Goal: Task Accomplishment & Management: Manage account settings

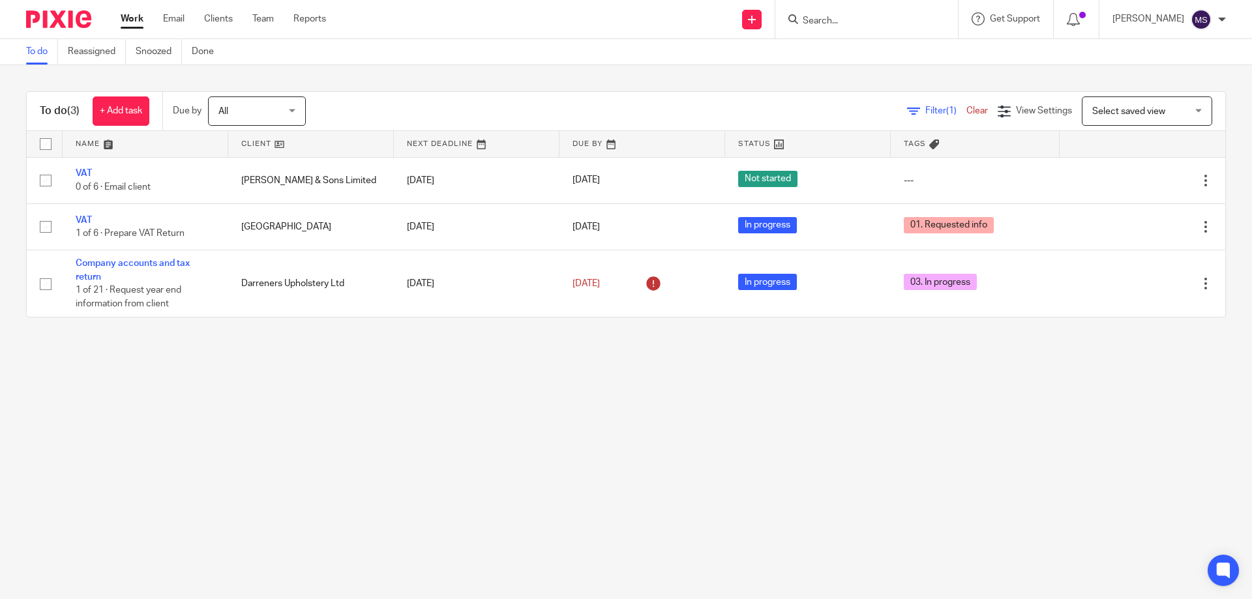
click at [824, 20] on input "Search" at bounding box center [859, 22] width 117 height 12
type input "wm"
click at [842, 72] on link at bounding box center [880, 71] width 162 height 20
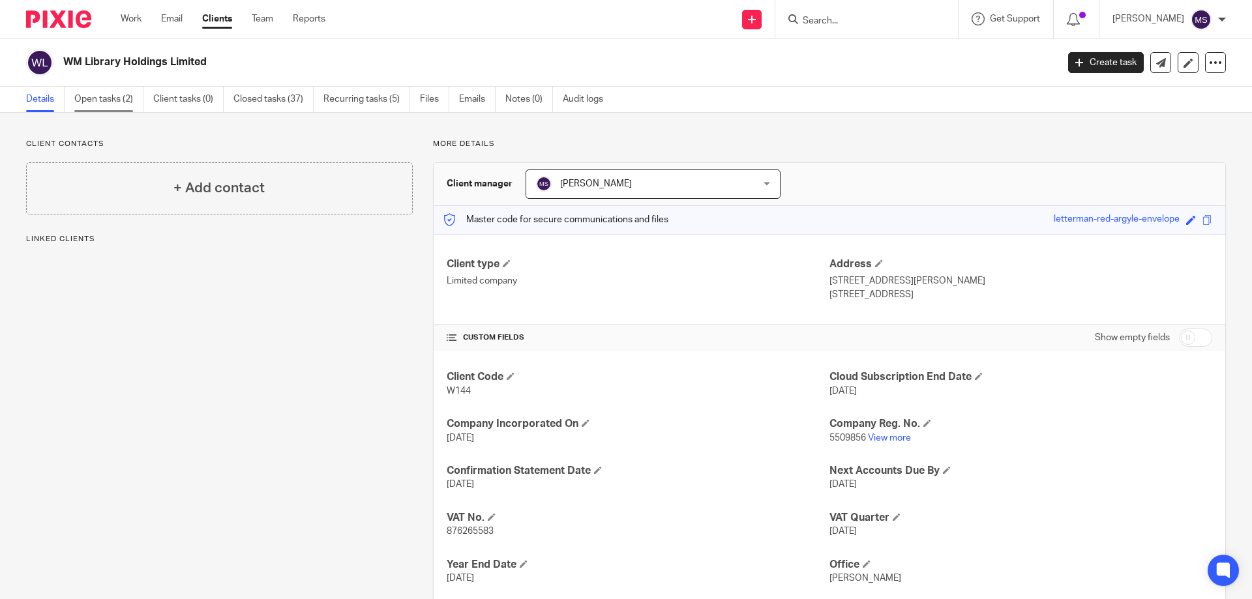
click at [117, 100] on link "Open tasks (2)" at bounding box center [108, 99] width 69 height 25
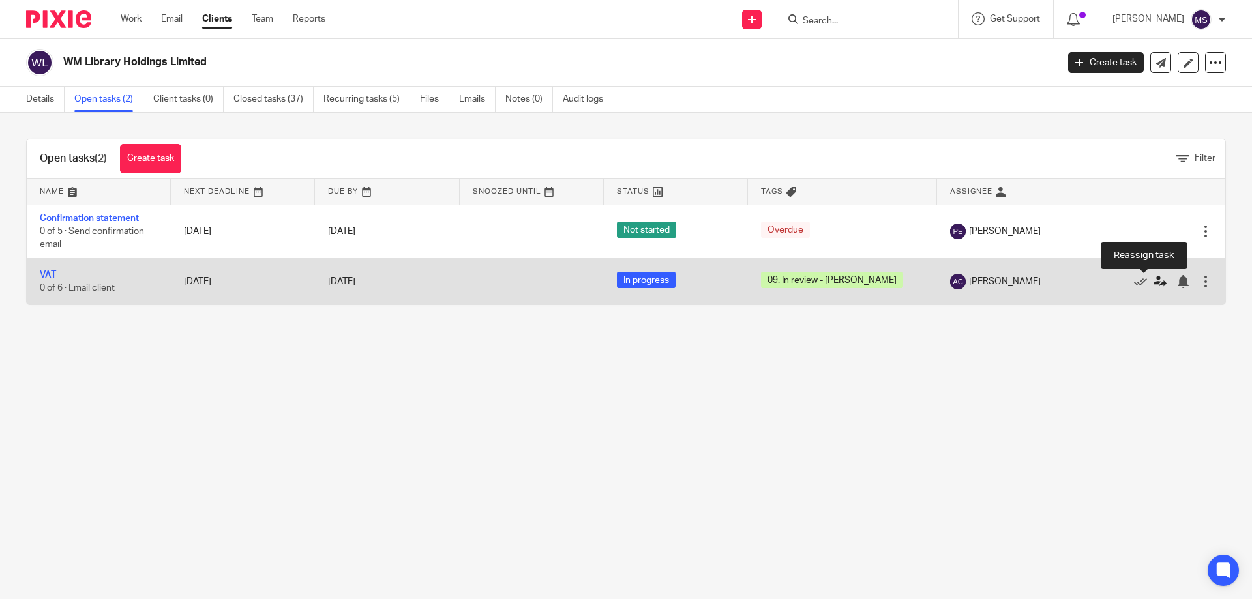
click at [1154, 284] on icon at bounding box center [1160, 281] width 13 height 13
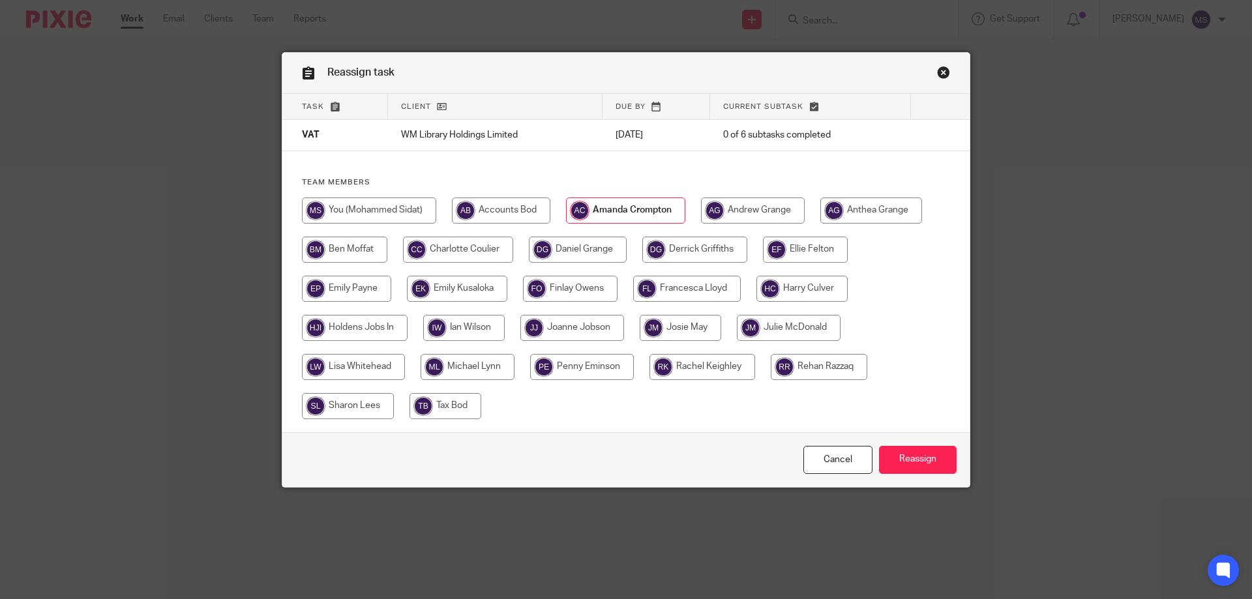
drag, startPoint x: 346, startPoint y: 212, endPoint x: 392, endPoint y: 243, distance: 55.0
click at [346, 211] on input "radio" at bounding box center [369, 211] width 134 height 26
radio input "true"
click at [933, 455] on input "Reassign" at bounding box center [918, 460] width 78 height 28
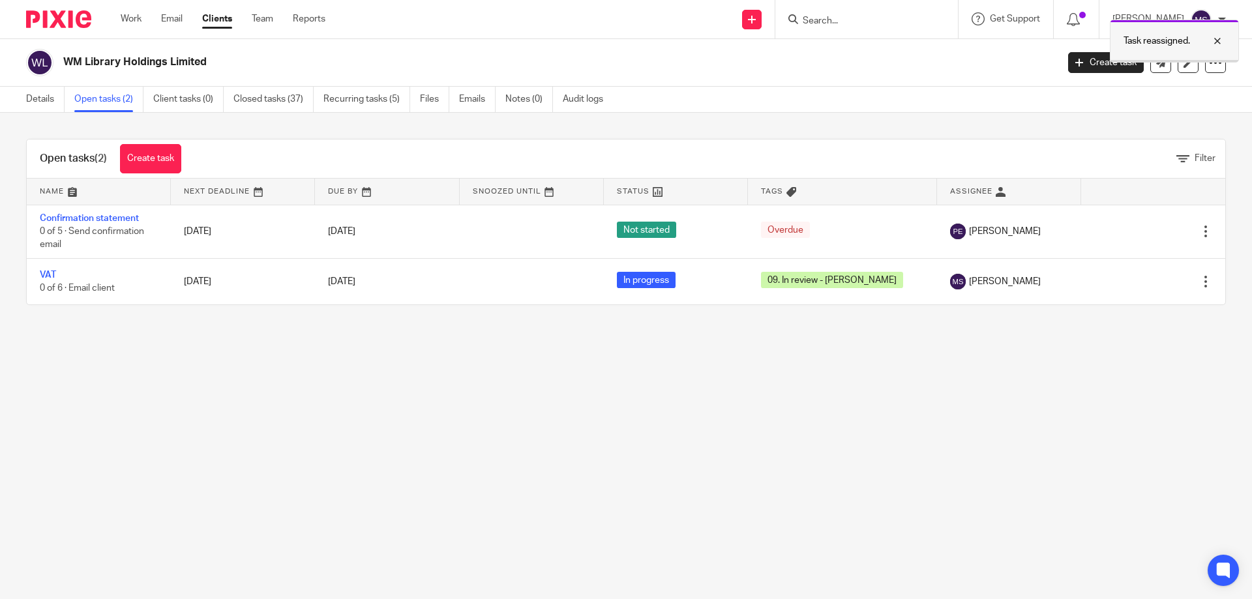
click at [1218, 41] on div at bounding box center [1207, 41] width 35 height 16
click at [807, 19] on input "Search" at bounding box center [859, 22] width 117 height 12
type input "wmr"
click at [837, 52] on link at bounding box center [880, 51] width 162 height 20
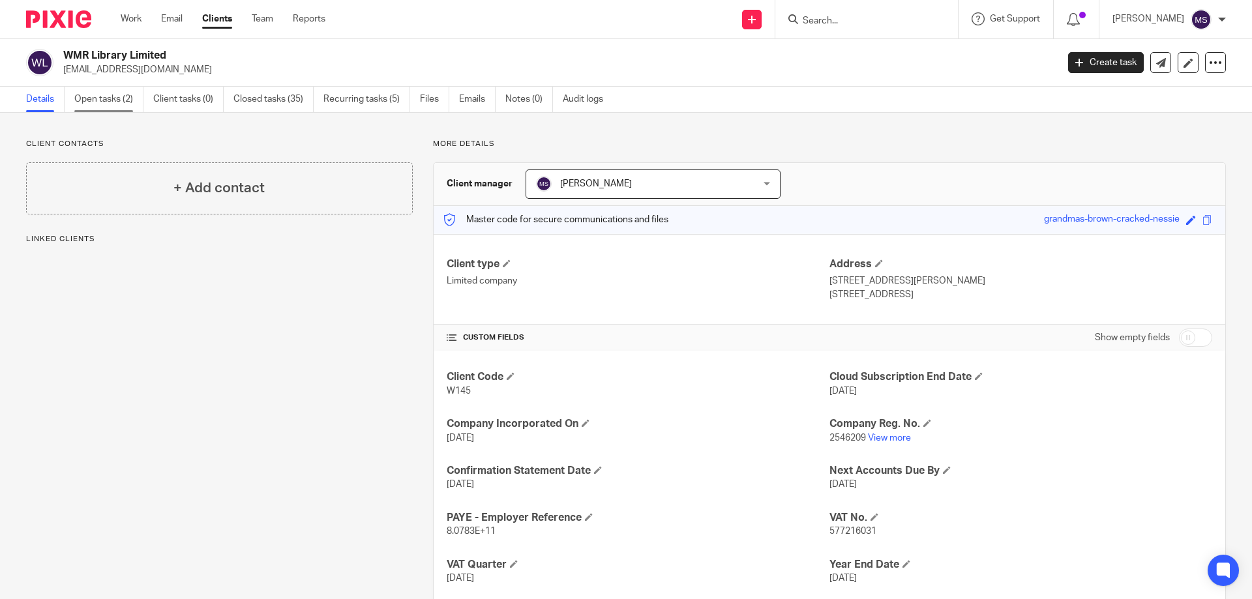
click at [126, 97] on link "Open tasks (2)" at bounding box center [108, 99] width 69 height 25
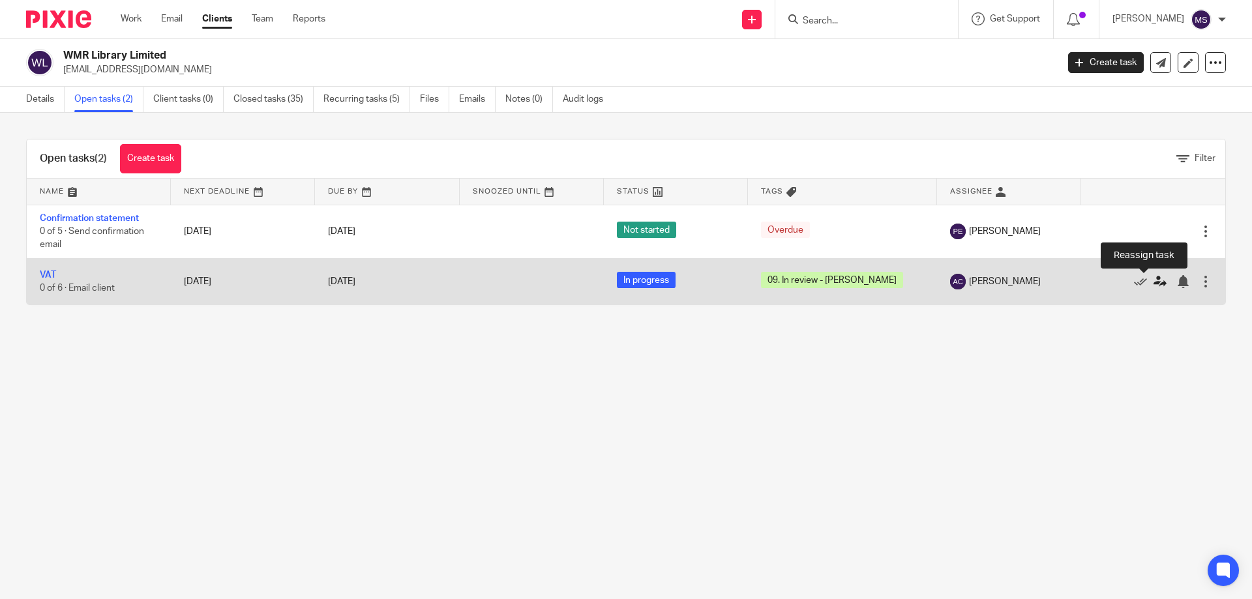
click at [1154, 283] on icon at bounding box center [1160, 281] width 13 height 13
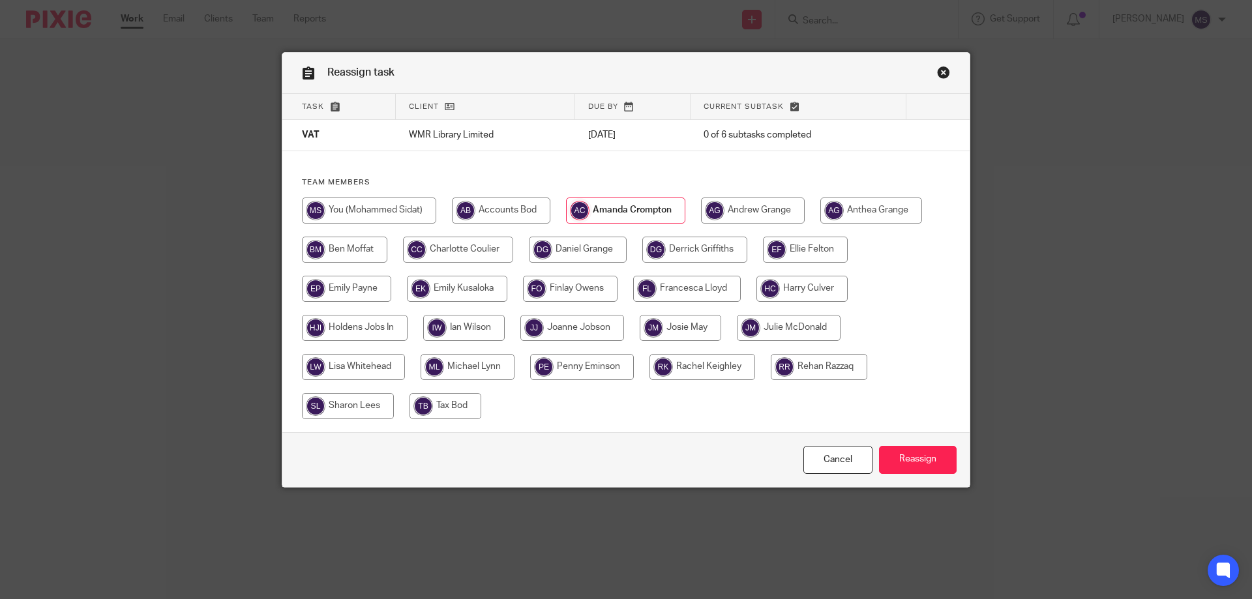
click at [359, 208] on input "radio" at bounding box center [369, 211] width 134 height 26
radio input "true"
click at [914, 460] on input "Reassign" at bounding box center [918, 460] width 78 height 28
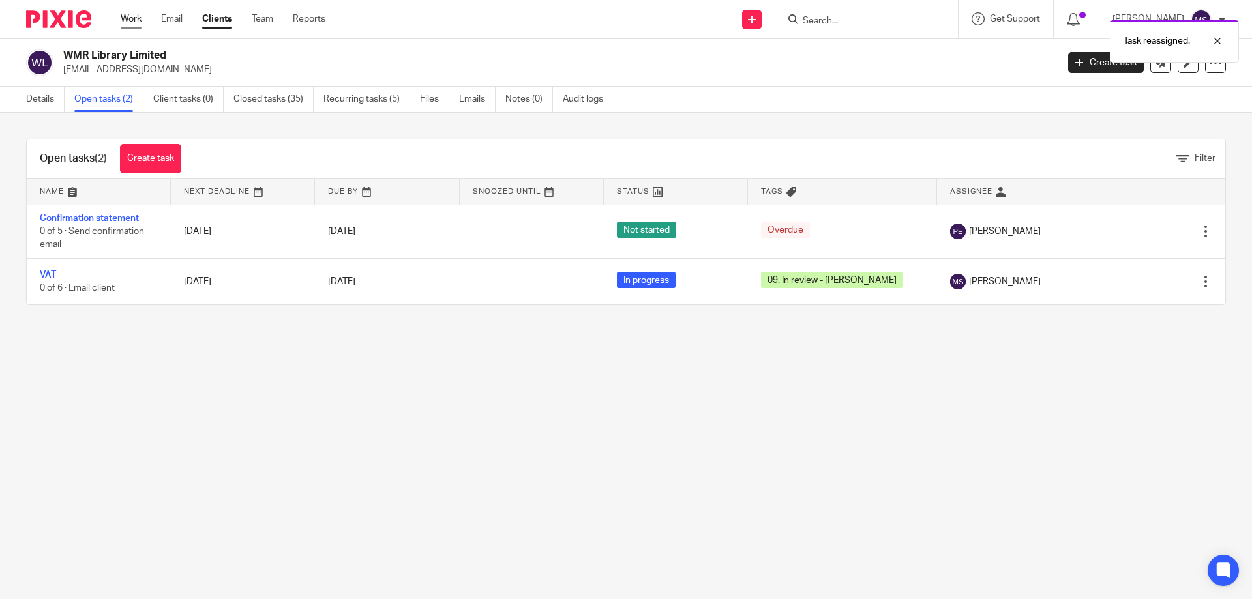
click at [127, 22] on link "Work" at bounding box center [131, 18] width 21 height 13
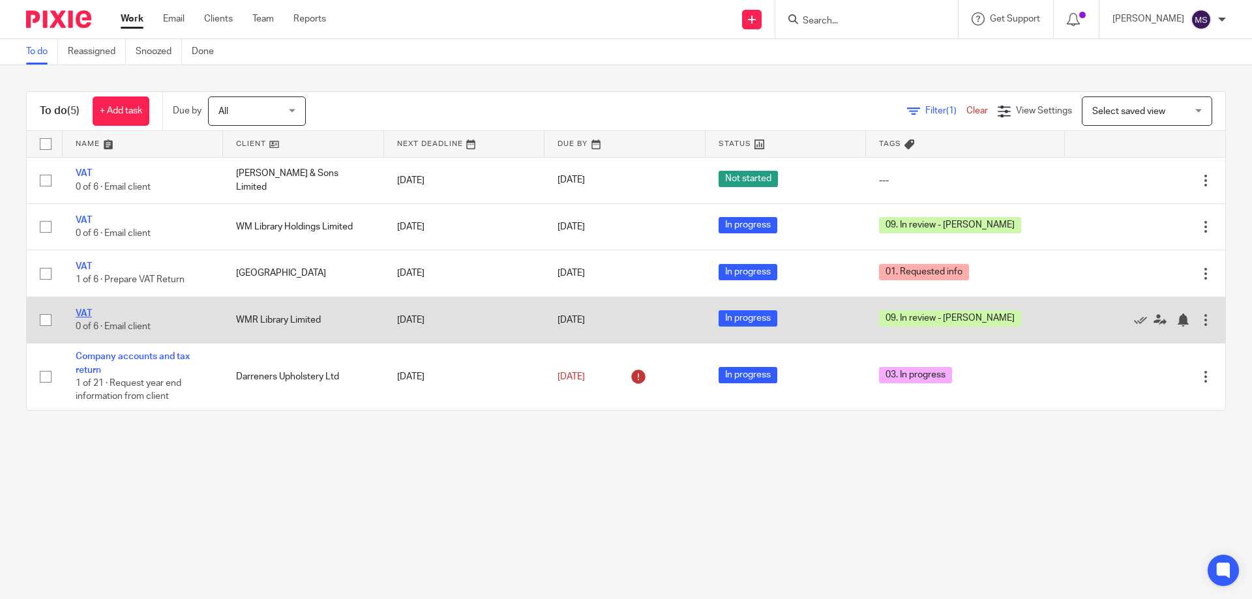
click at [89, 314] on link "VAT" at bounding box center [84, 313] width 16 height 9
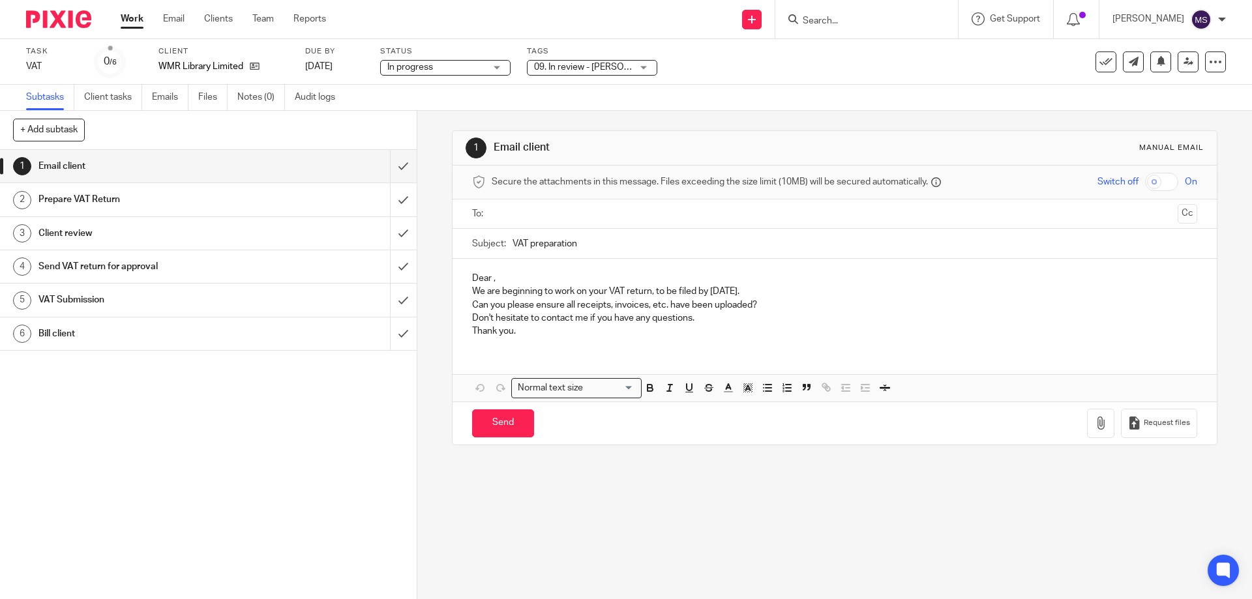
click at [580, 70] on span "09. In review - [PERSON_NAME]" at bounding box center [598, 67] width 129 height 9
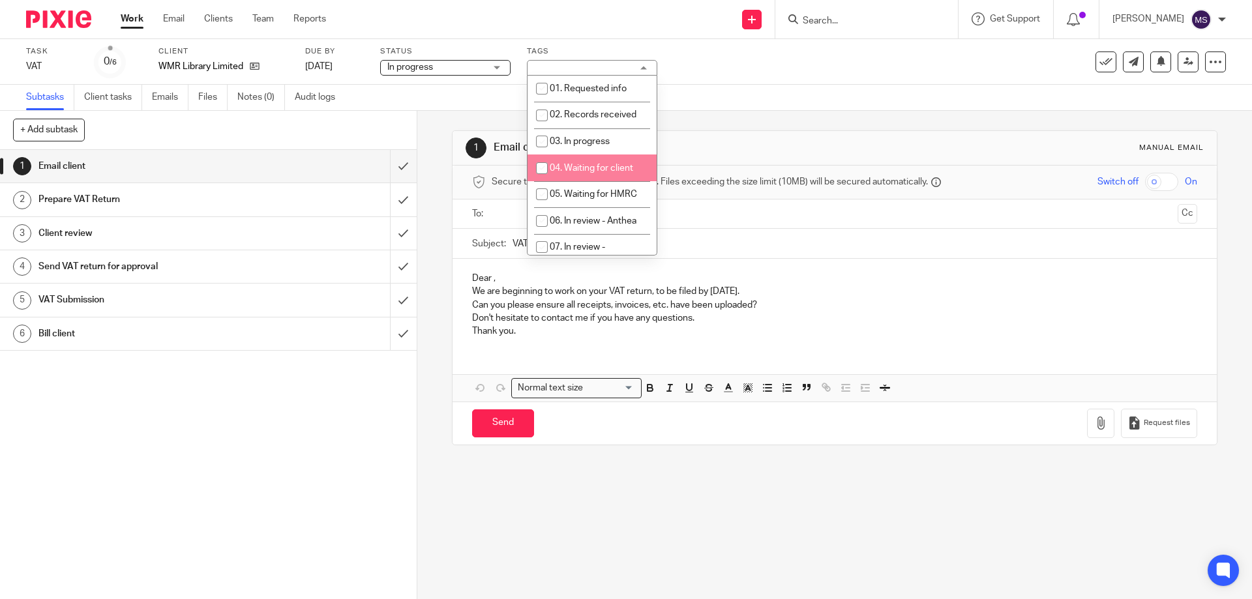
scroll to position [196, 0]
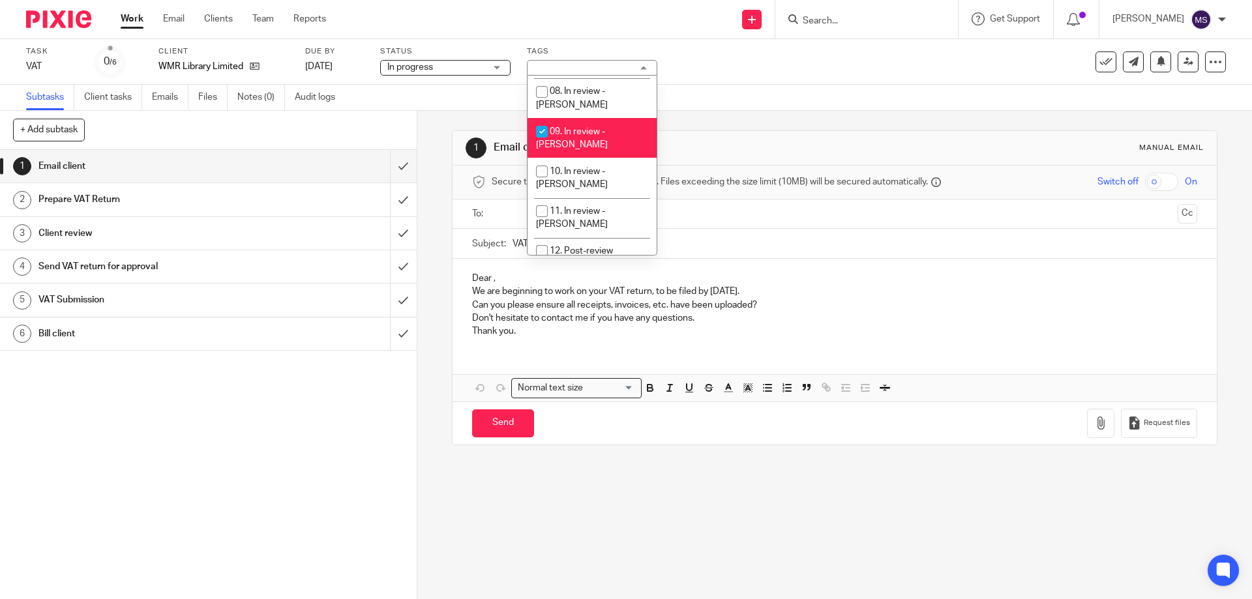
click at [557, 118] on li "09. In review - [PERSON_NAME]" at bounding box center [592, 138] width 129 height 40
checkbox input "false"
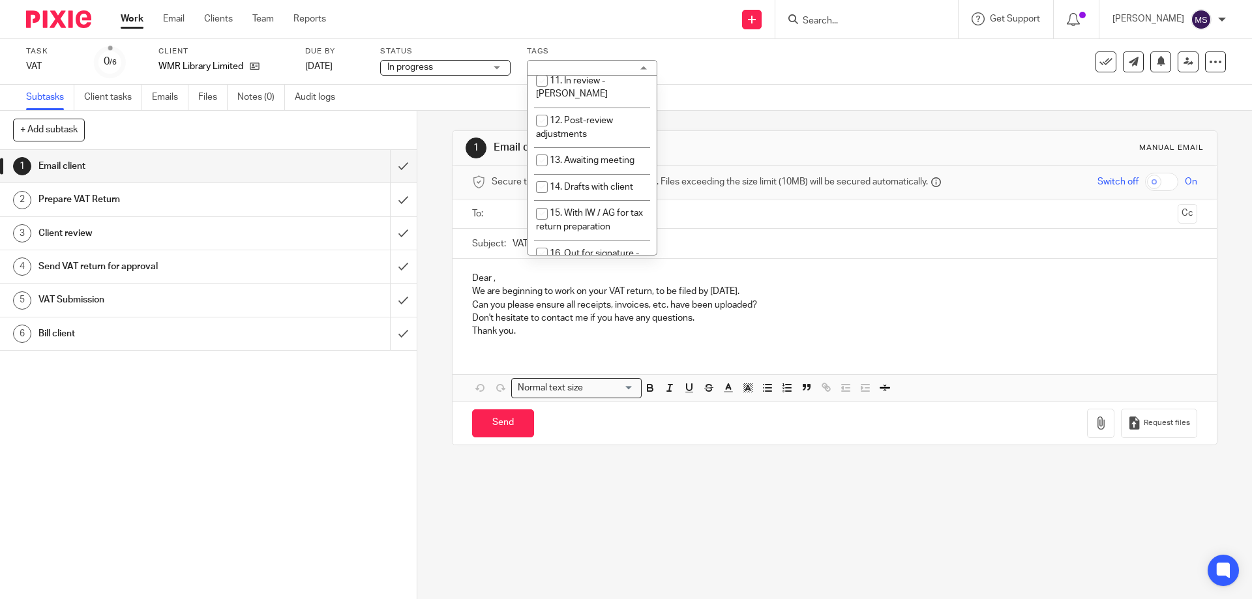
scroll to position [391, 0]
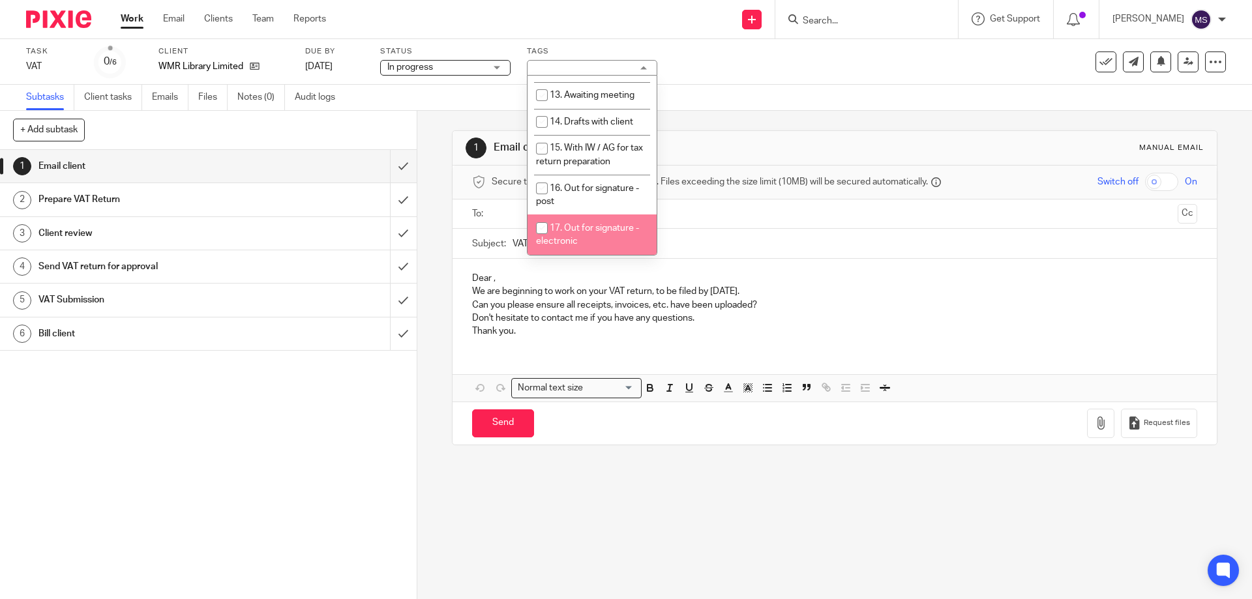
click at [582, 215] on li "17. Out for signature - electronic" at bounding box center [592, 235] width 129 height 40
checkbox input "true"
click at [788, 147] on h1 "Email client" at bounding box center [678, 148] width 369 height 14
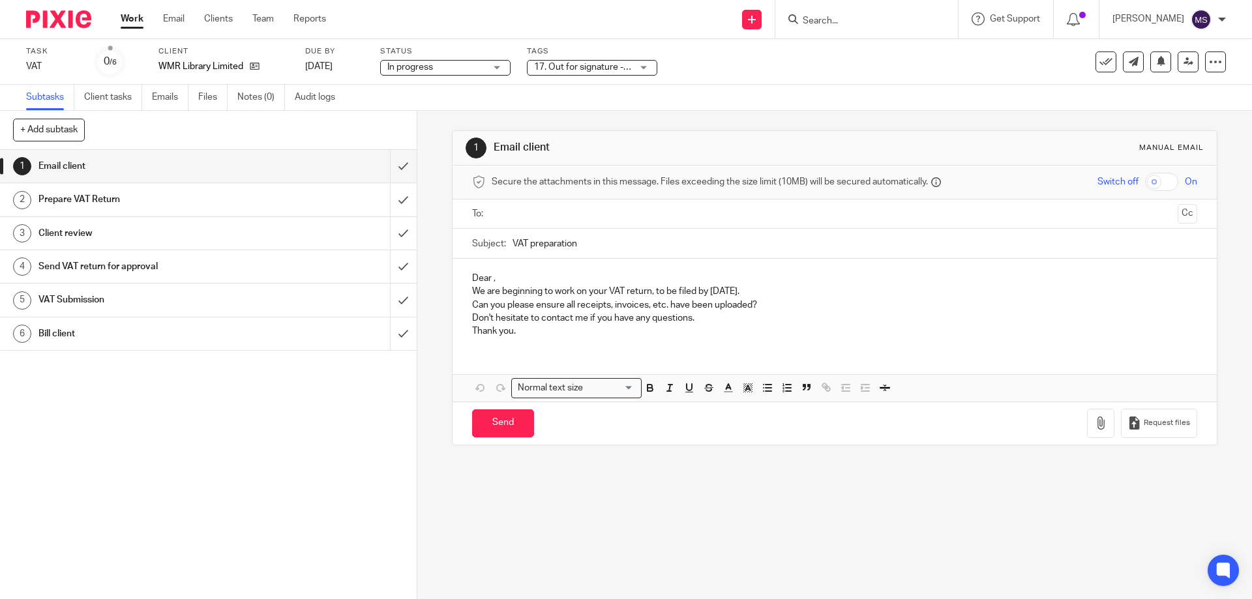
click at [132, 19] on link "Work" at bounding box center [132, 18] width 23 height 13
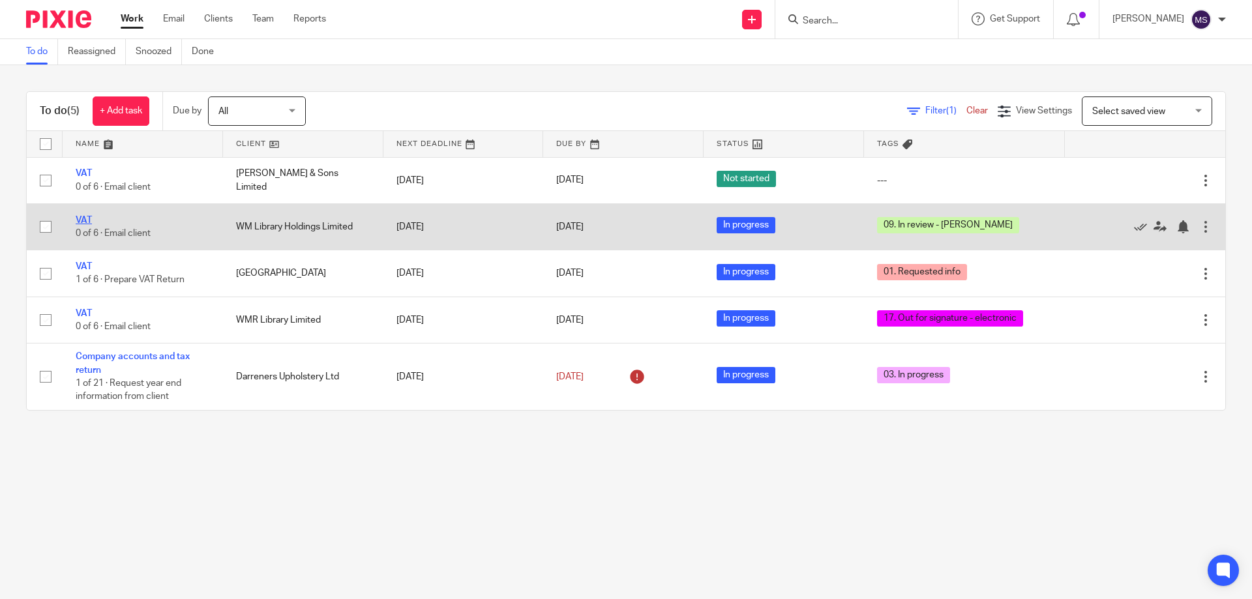
click at [87, 220] on link "VAT" at bounding box center [84, 220] width 16 height 9
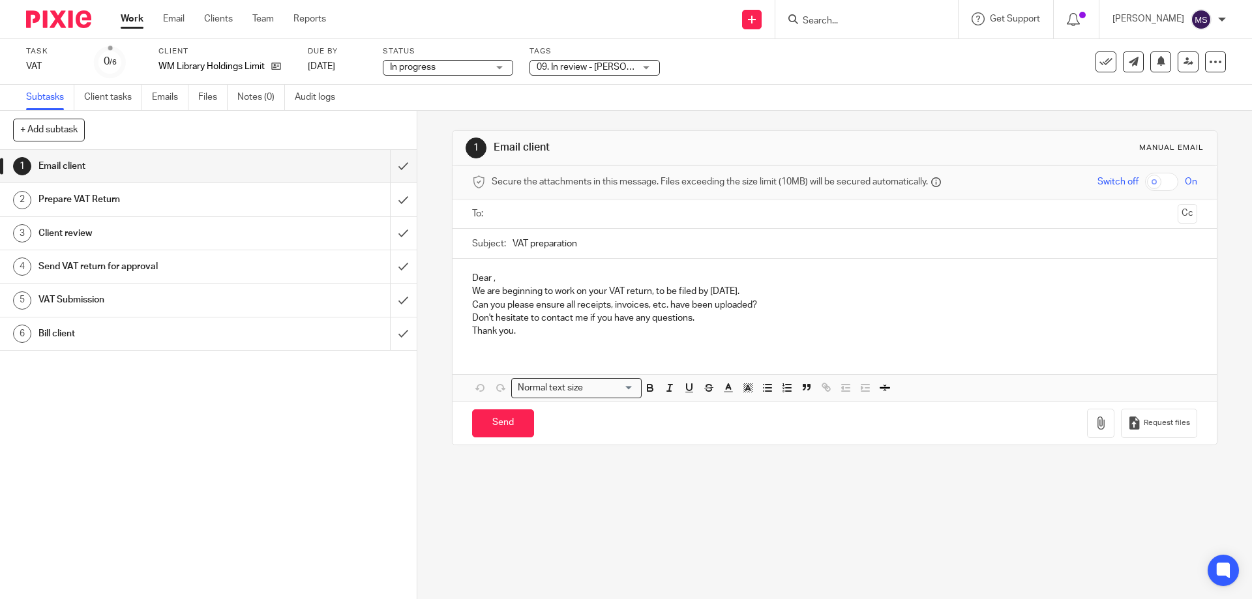
click at [620, 72] on span "09. In review - [PERSON_NAME]" at bounding box center [586, 68] width 98 height 14
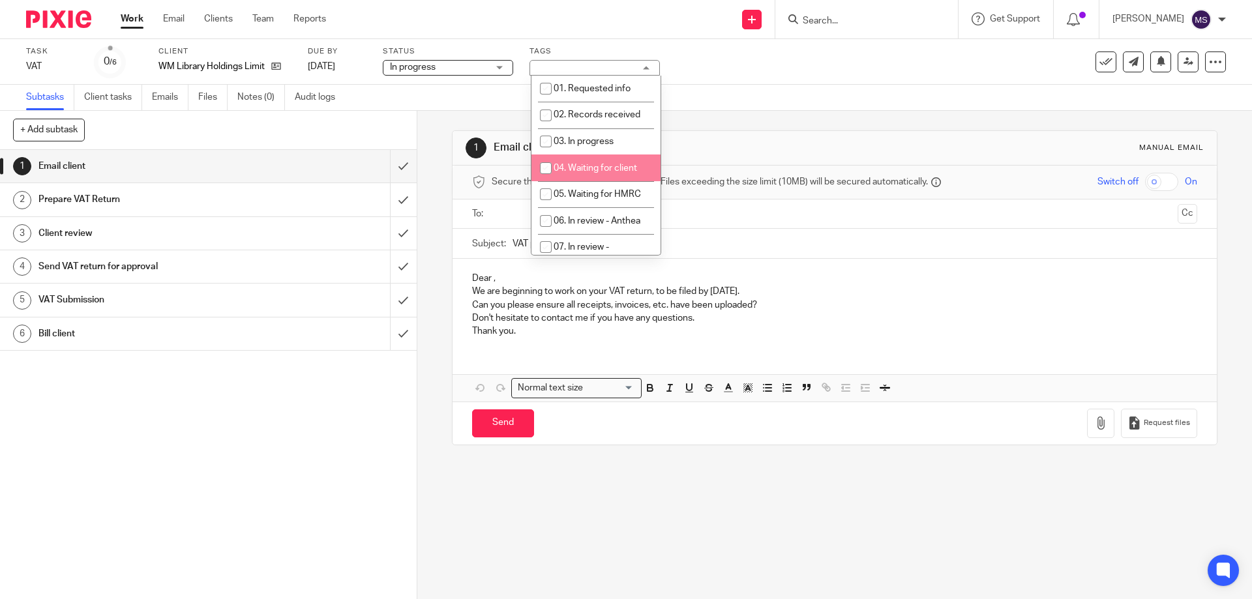
scroll to position [130, 0]
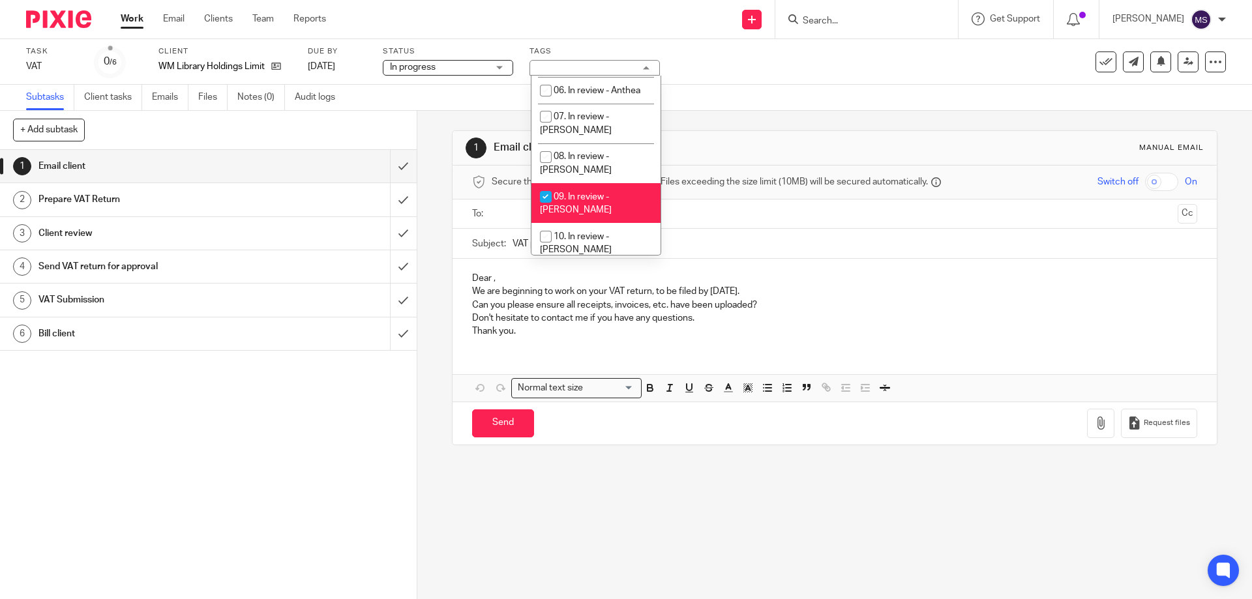
click at [588, 183] on li "09. In review - [PERSON_NAME]" at bounding box center [595, 203] width 129 height 40
checkbox input "false"
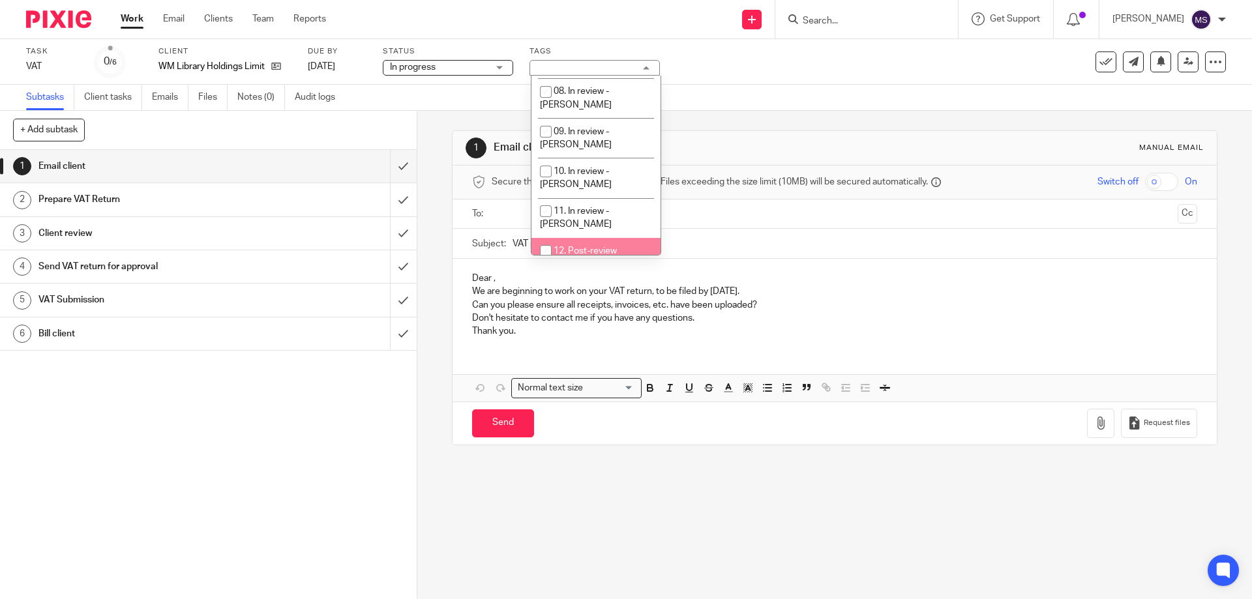
scroll to position [326, 0]
click at [591, 280] on li "17. Out for signature - electronic" at bounding box center [595, 300] width 129 height 40
checkbox input "true"
click at [729, 127] on div "1 Email client Manual email Secure the attachments in this message. Files excee…" at bounding box center [834, 288] width 765 height 354
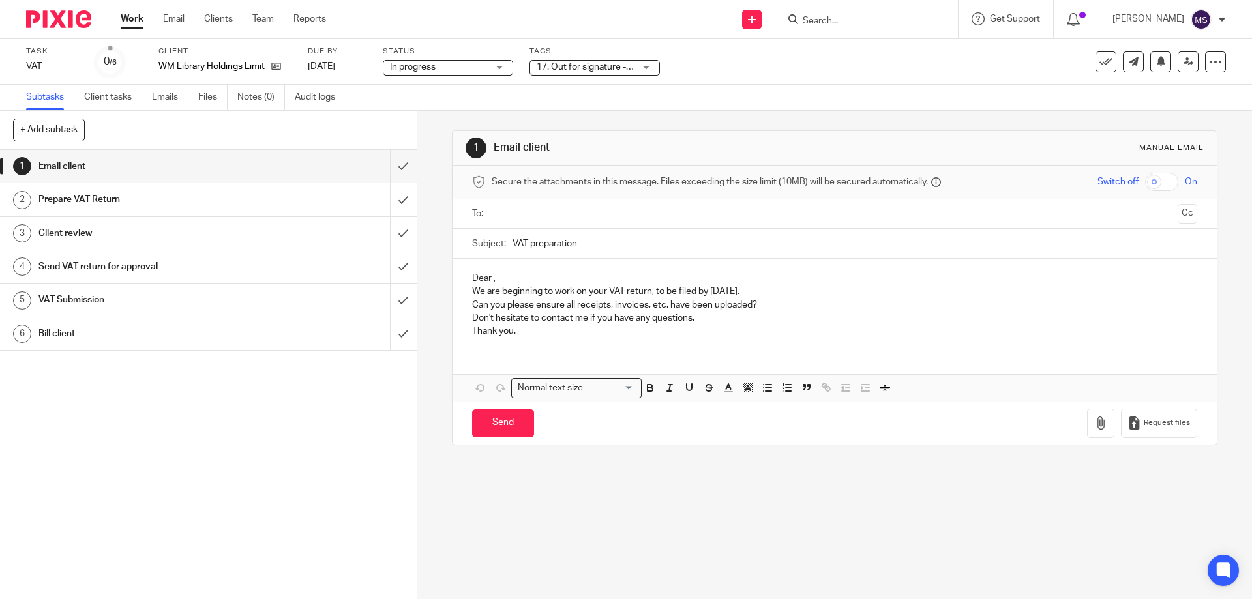
click at [129, 18] on link "Work" at bounding box center [132, 18] width 23 height 13
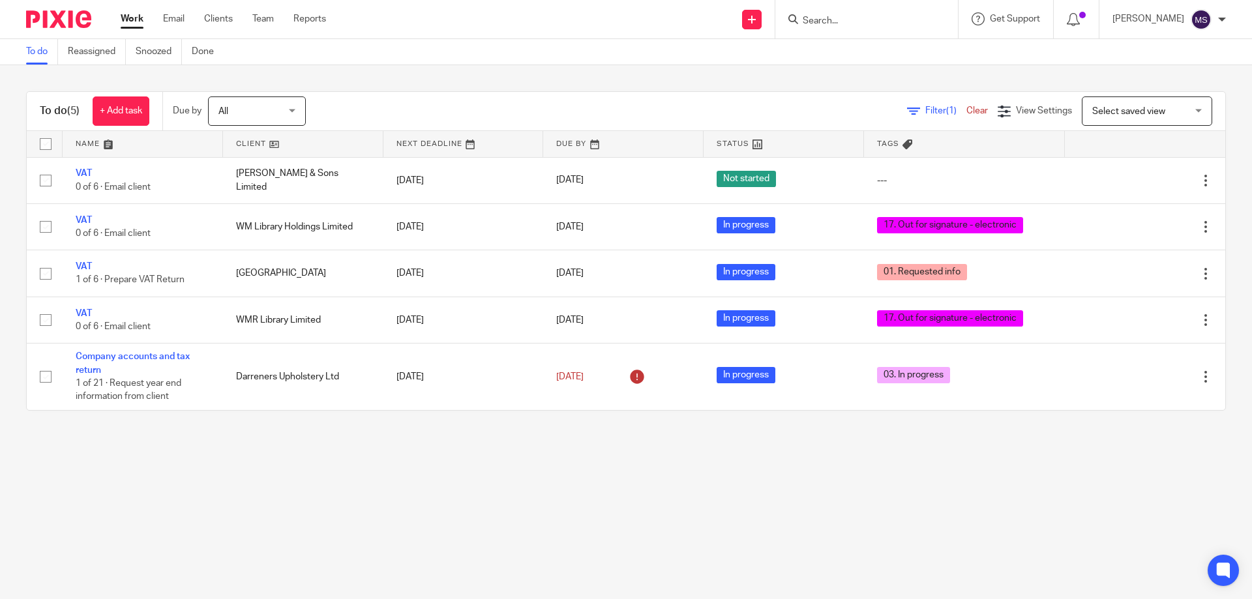
click at [837, 26] on input "Search" at bounding box center [859, 22] width 117 height 12
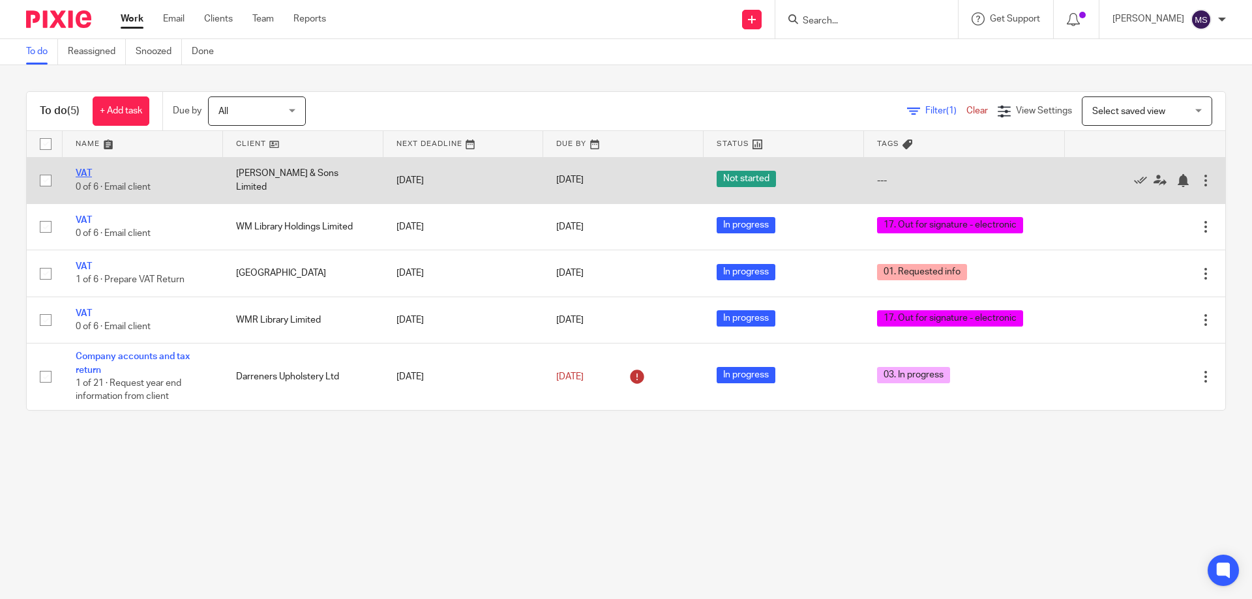
click at [87, 175] on link "VAT" at bounding box center [84, 173] width 16 height 9
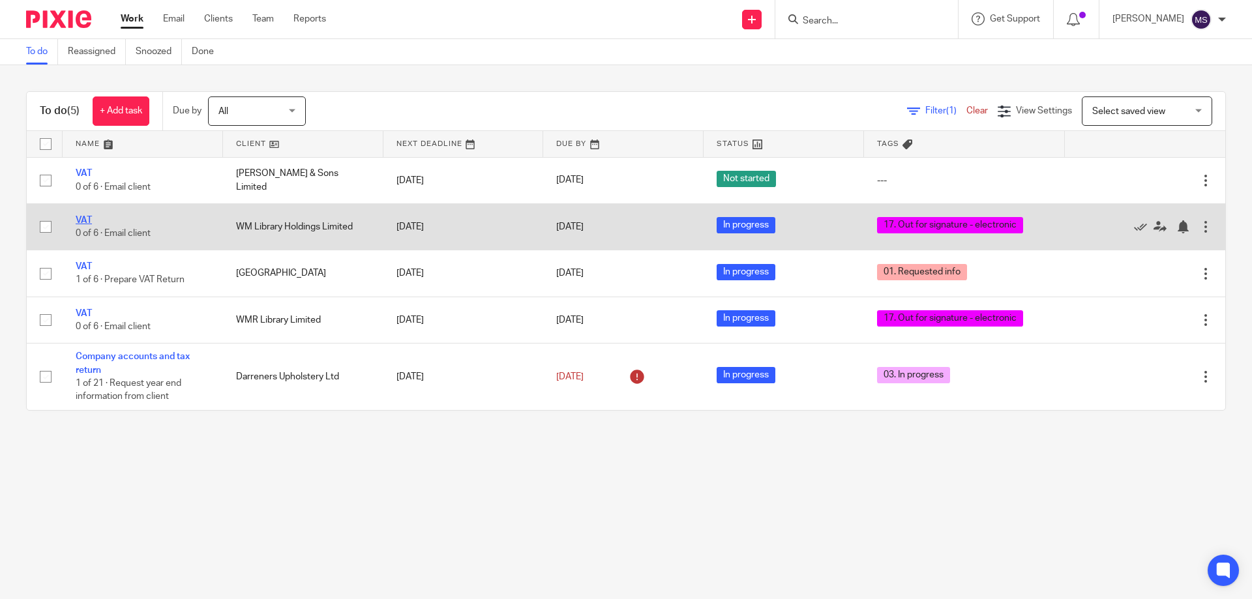
click at [89, 218] on link "VAT" at bounding box center [84, 220] width 16 height 9
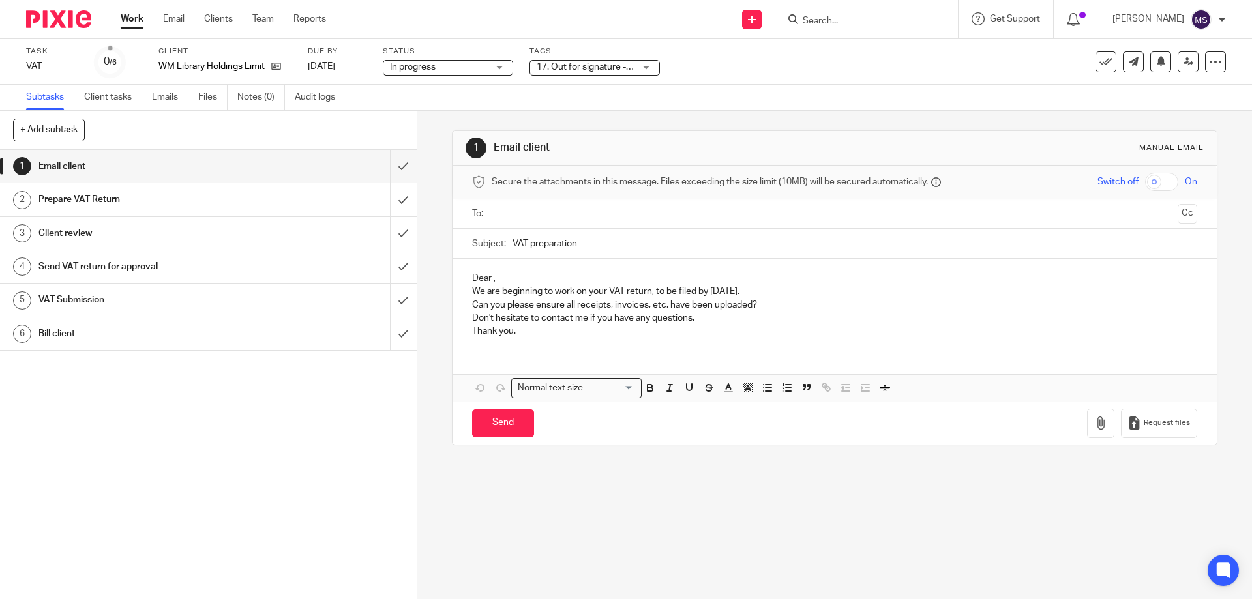
click at [646, 61] on div "17. Out for signature - electronic" at bounding box center [595, 68] width 130 height 16
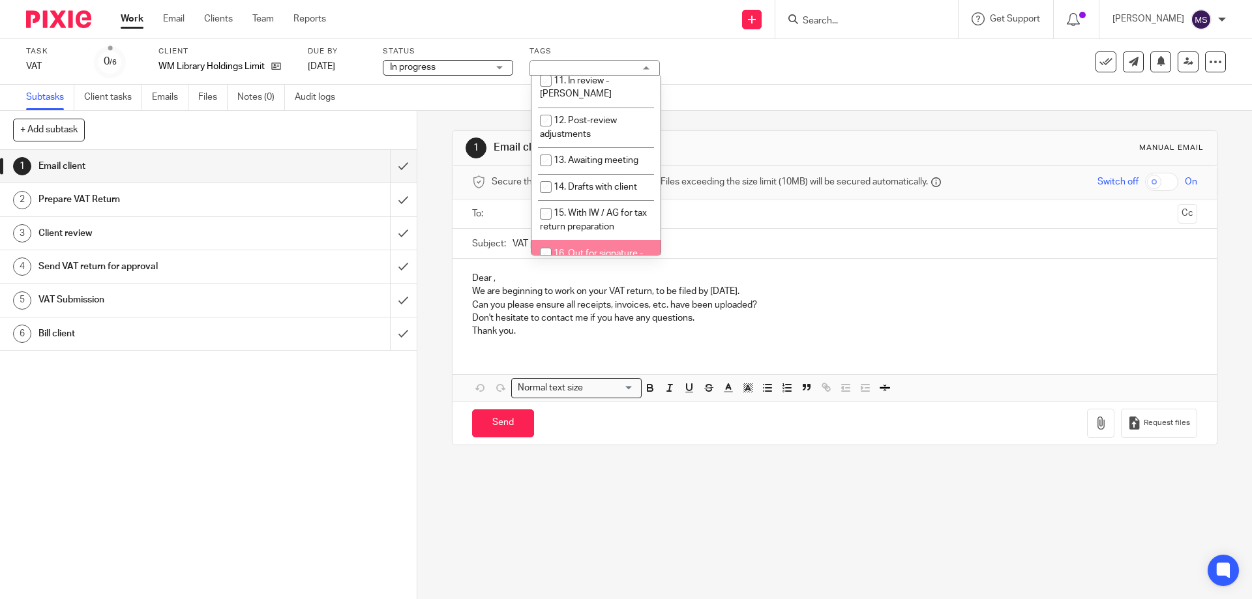
scroll to position [456, 0]
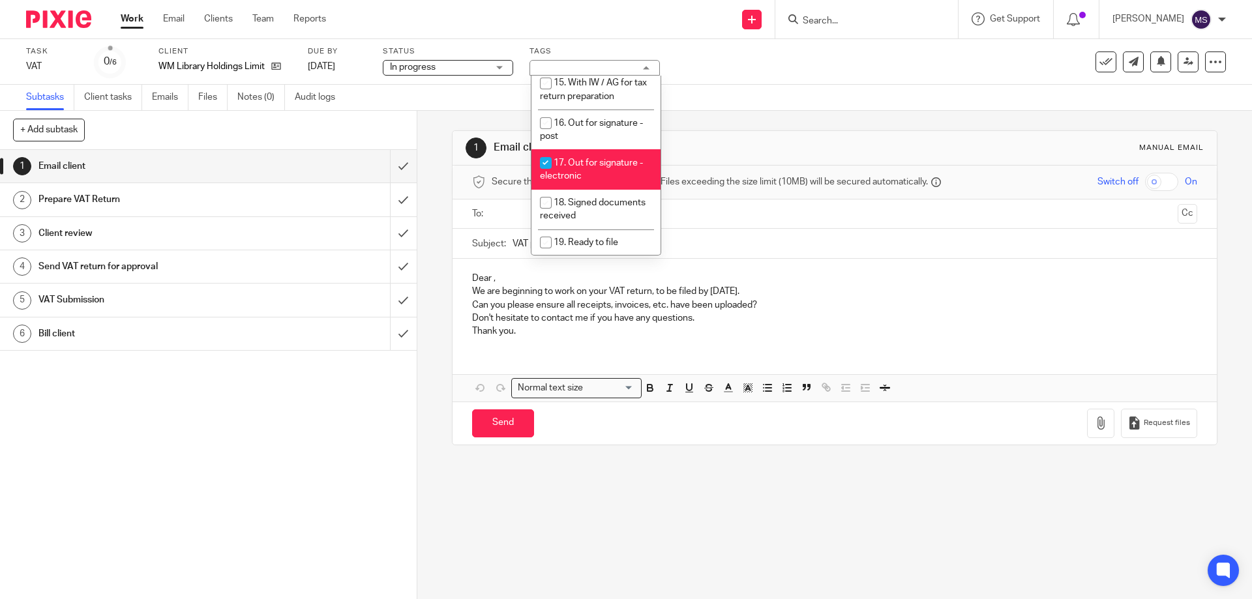
click at [583, 149] on li "17. Out for signature - electronic" at bounding box center [595, 169] width 129 height 40
checkbox input "false"
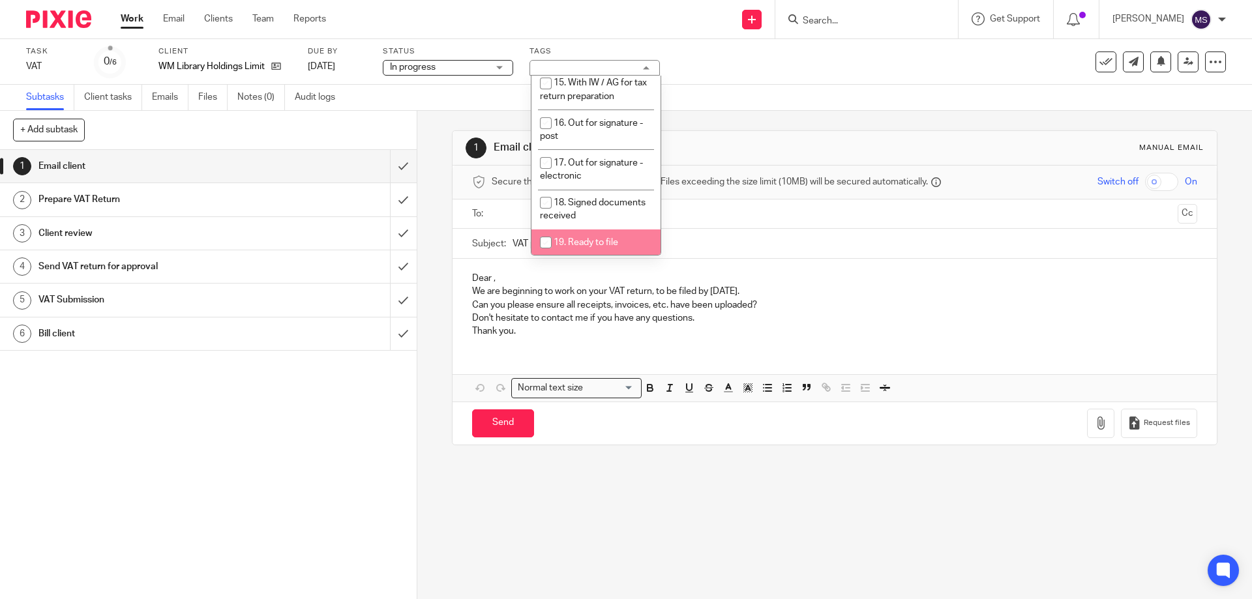
click at [590, 265] on span "20. Ready to Bill" at bounding box center [586, 269] width 64 height 9
checkbox input "true"
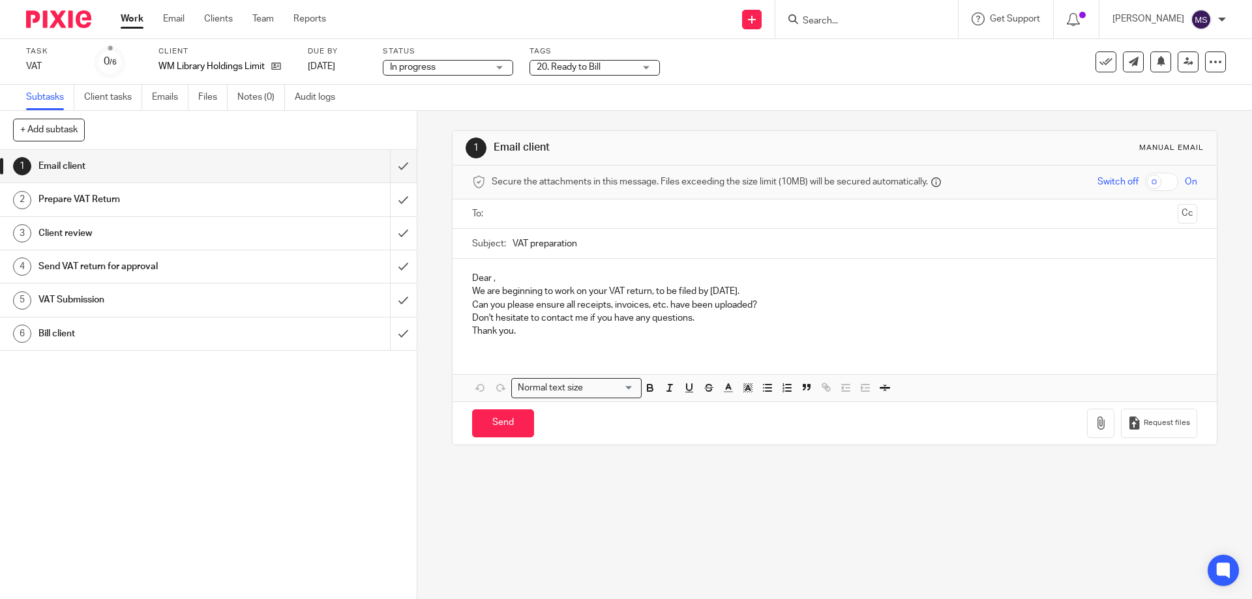
click at [805, 97] on div "Subtasks Client tasks Emails Files Notes (0) Audit logs" at bounding box center [626, 98] width 1252 height 26
click at [391, 171] on input "submit" at bounding box center [208, 166] width 417 height 33
click at [383, 207] on input "submit" at bounding box center [208, 199] width 417 height 33
click at [391, 233] on input "submit" at bounding box center [208, 233] width 417 height 33
click at [396, 266] on input "submit" at bounding box center [208, 266] width 417 height 33
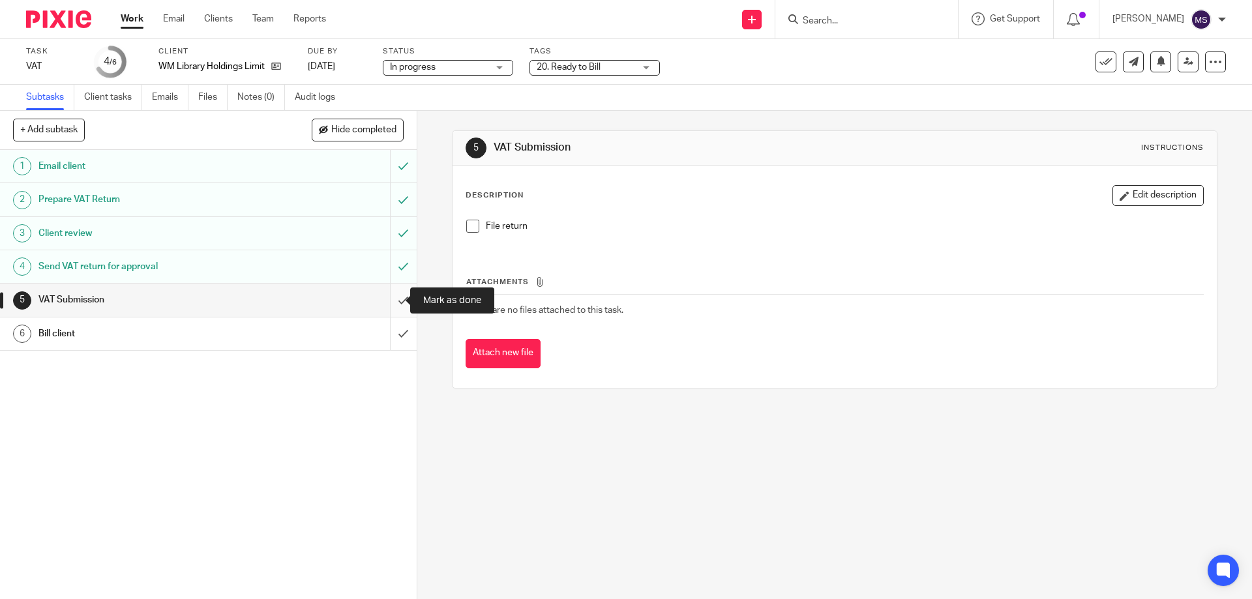
click at [388, 303] on input "submit" at bounding box center [208, 300] width 417 height 33
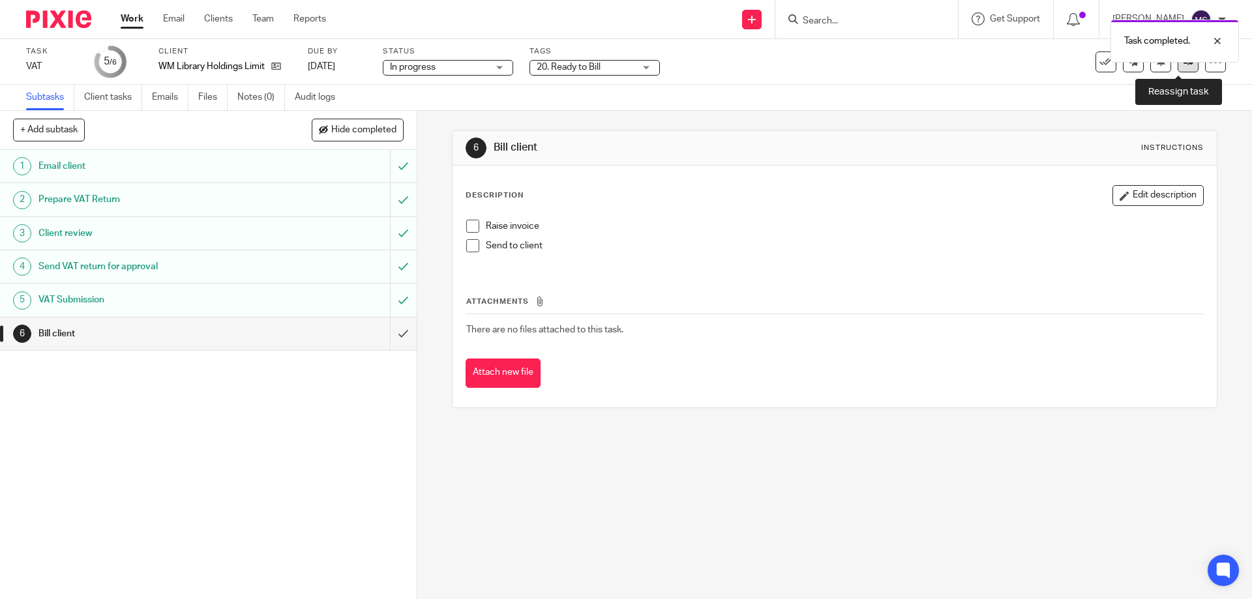
click at [1178, 70] on link at bounding box center [1188, 62] width 21 height 21
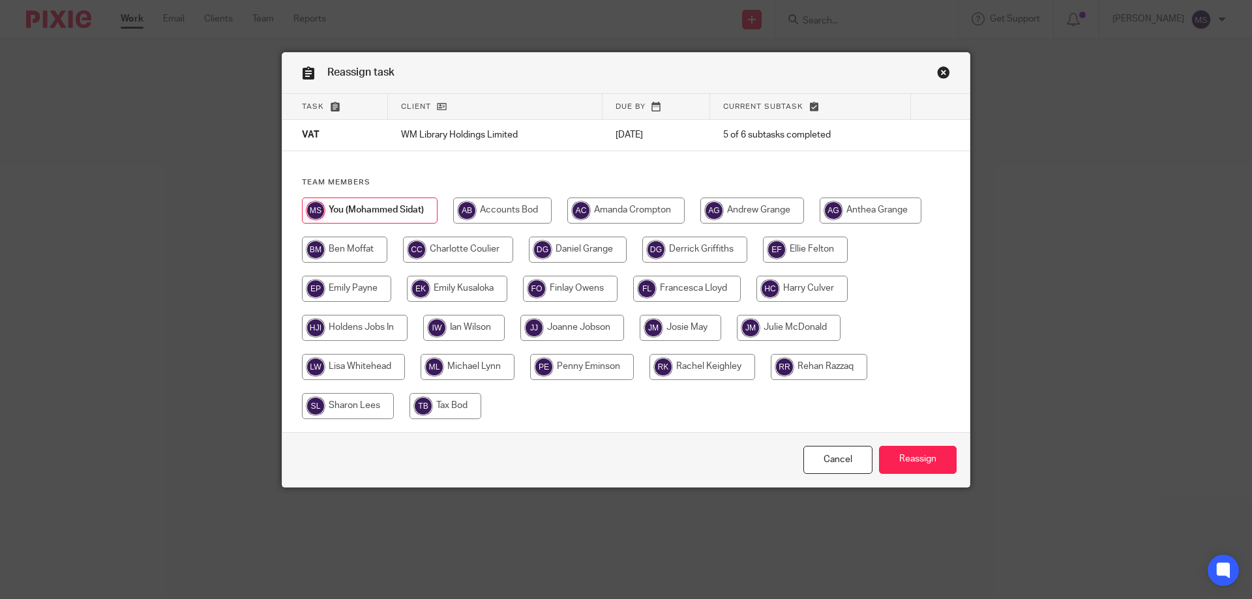
click at [591, 207] on input "radio" at bounding box center [625, 211] width 117 height 26
radio input "true"
click at [903, 460] on input "Reassign" at bounding box center [918, 460] width 78 height 28
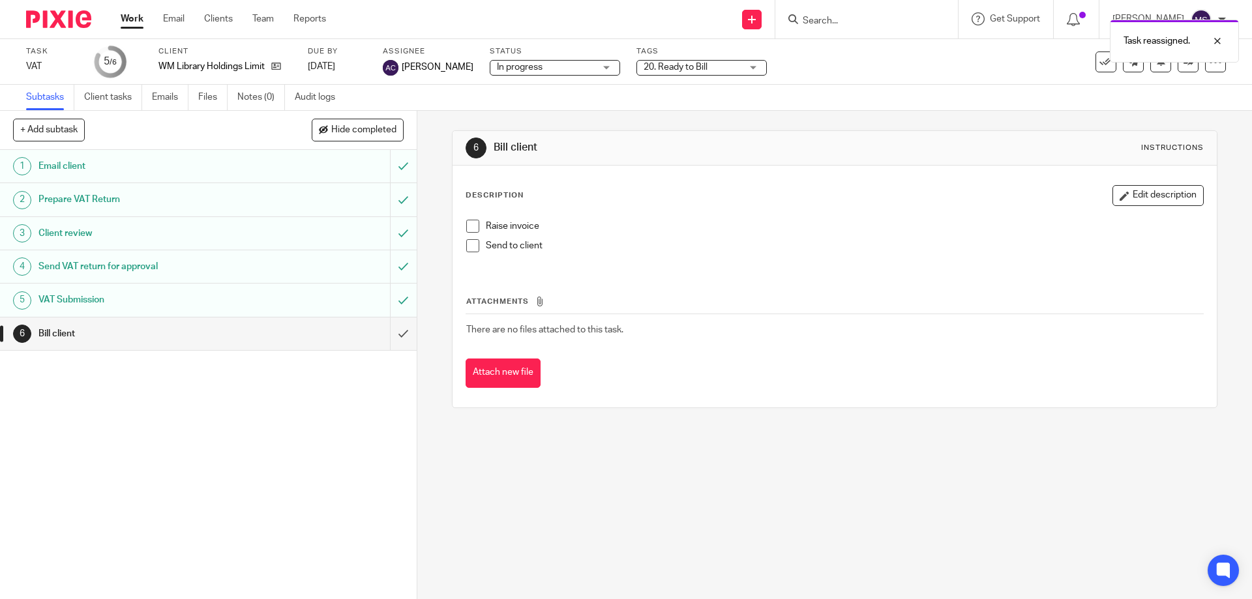
click at [134, 25] on link "Work" at bounding box center [132, 18] width 23 height 13
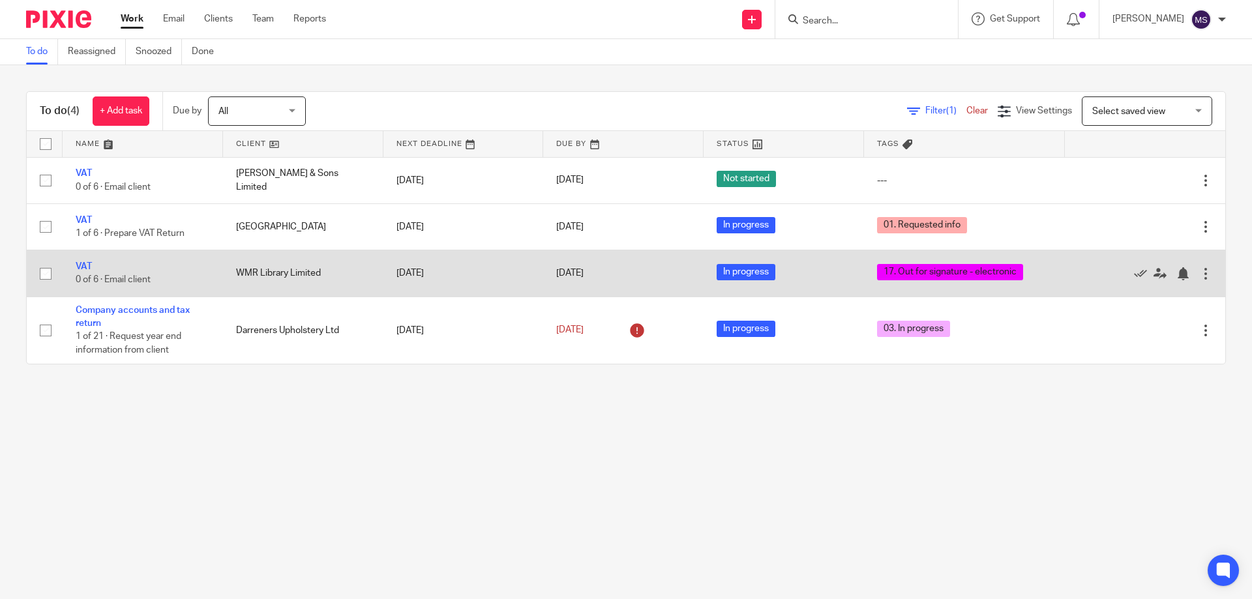
click at [80, 262] on td "VAT 0 of 6 · Email client" at bounding box center [143, 273] width 160 height 46
click at [85, 267] on link "VAT" at bounding box center [84, 266] width 16 height 9
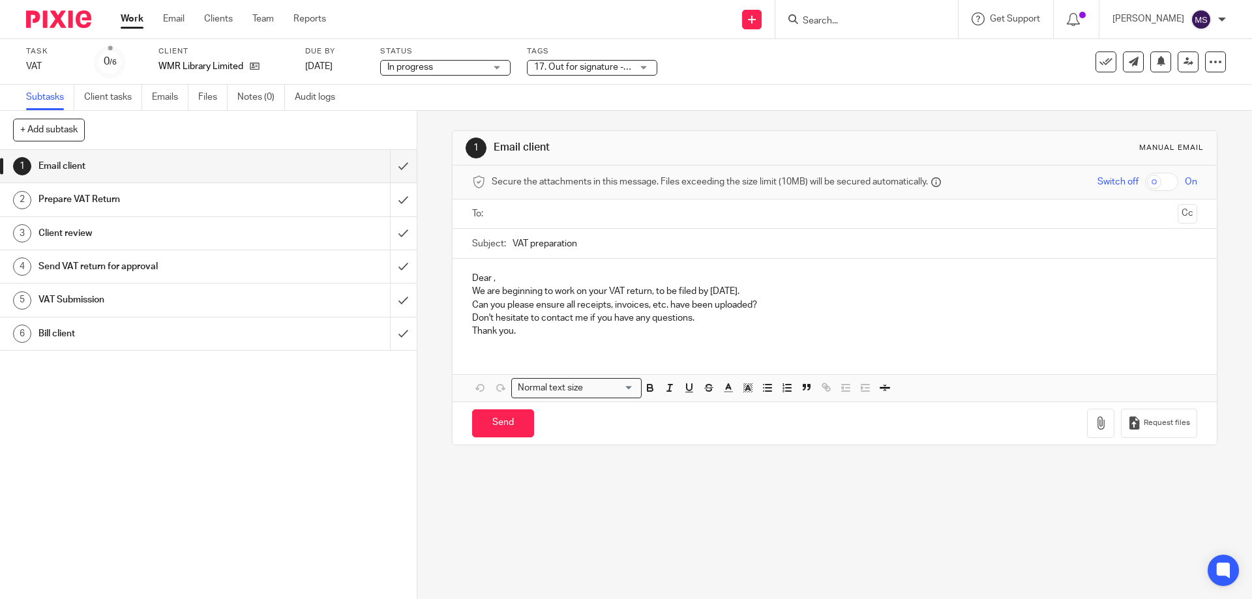
click at [566, 71] on span "17. Out for signature - electronic" at bounding box center [600, 67] width 133 height 9
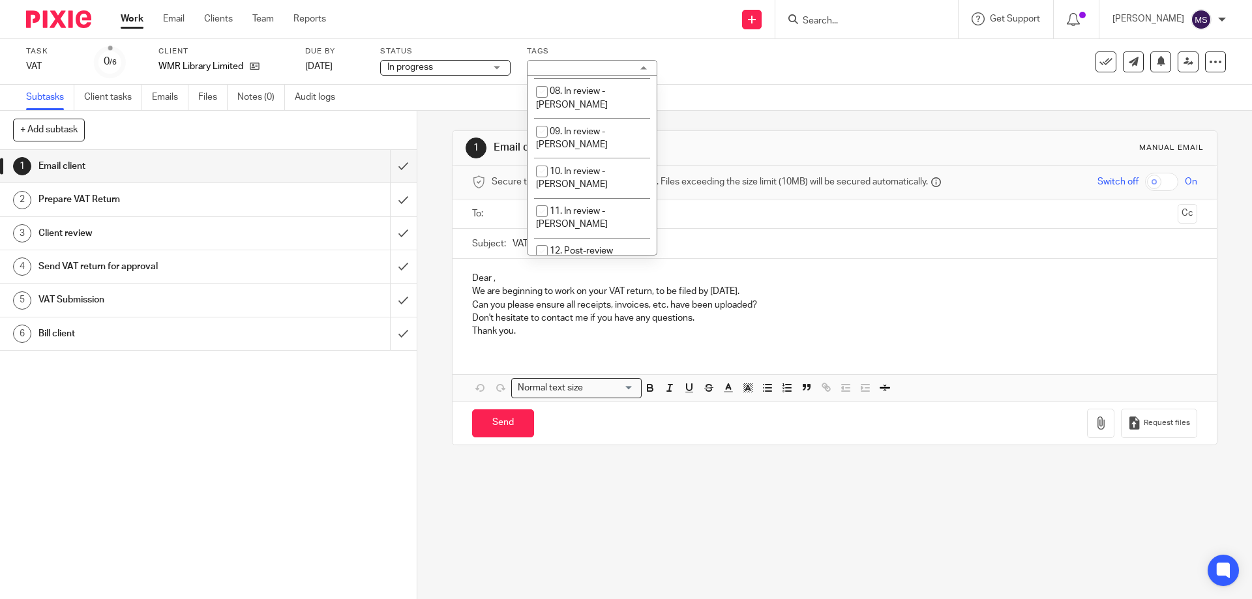
scroll to position [456, 0]
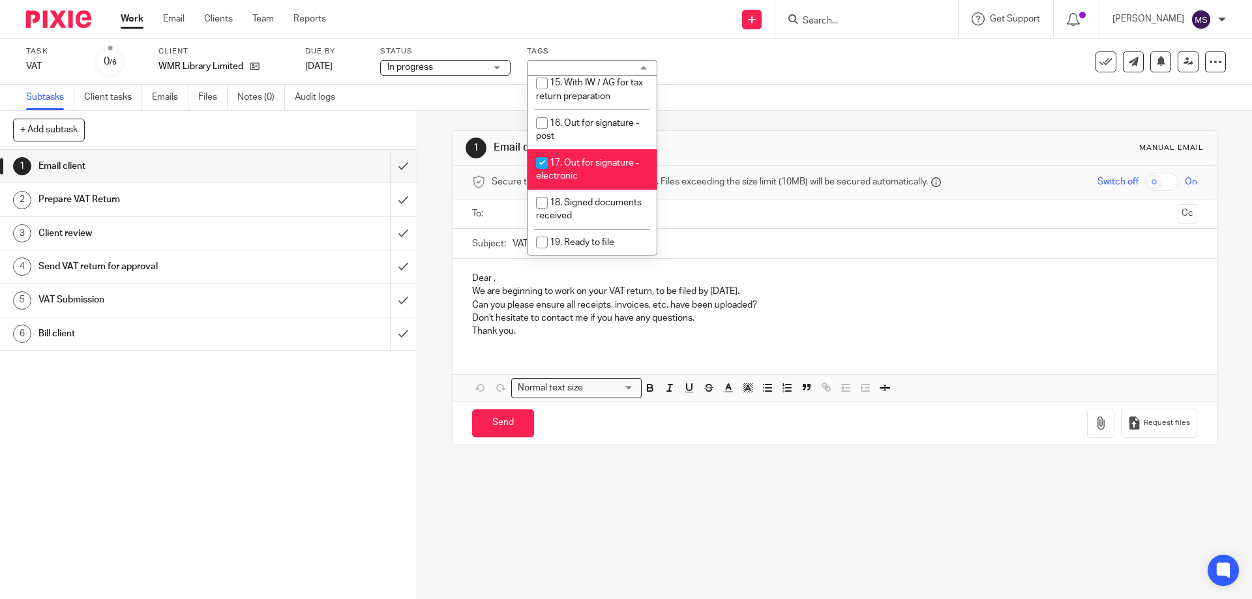
click at [552, 158] on span "17. Out for signature - electronic" at bounding box center [587, 169] width 103 height 23
checkbox input "false"
click at [561, 265] on span "20. Ready to Bill" at bounding box center [582, 269] width 64 height 9
checkbox input "true"
click at [817, 117] on div "1 Email client Manual email Secure the attachments in this message. Files excee…" at bounding box center [834, 288] width 765 height 354
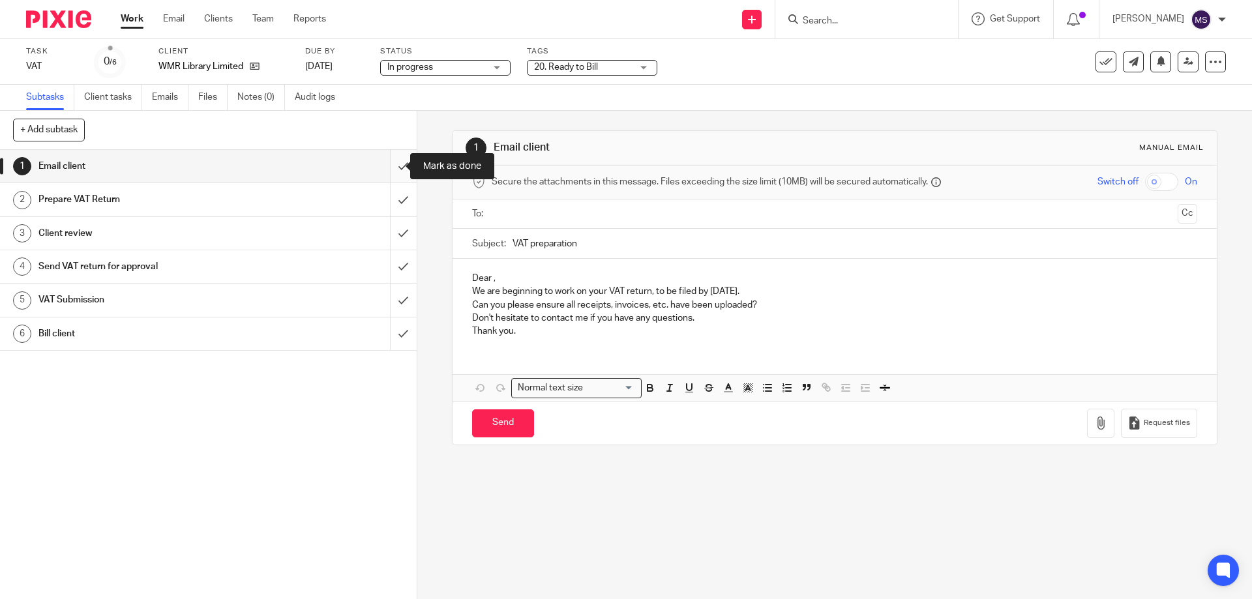
drag, startPoint x: 393, startPoint y: 162, endPoint x: 393, endPoint y: 177, distance: 14.4
click at [392, 162] on input "submit" at bounding box center [208, 166] width 417 height 33
click at [390, 198] on input "submit" at bounding box center [208, 199] width 417 height 33
click at [389, 230] on input "submit" at bounding box center [208, 233] width 417 height 33
click at [389, 264] on input "submit" at bounding box center [208, 266] width 417 height 33
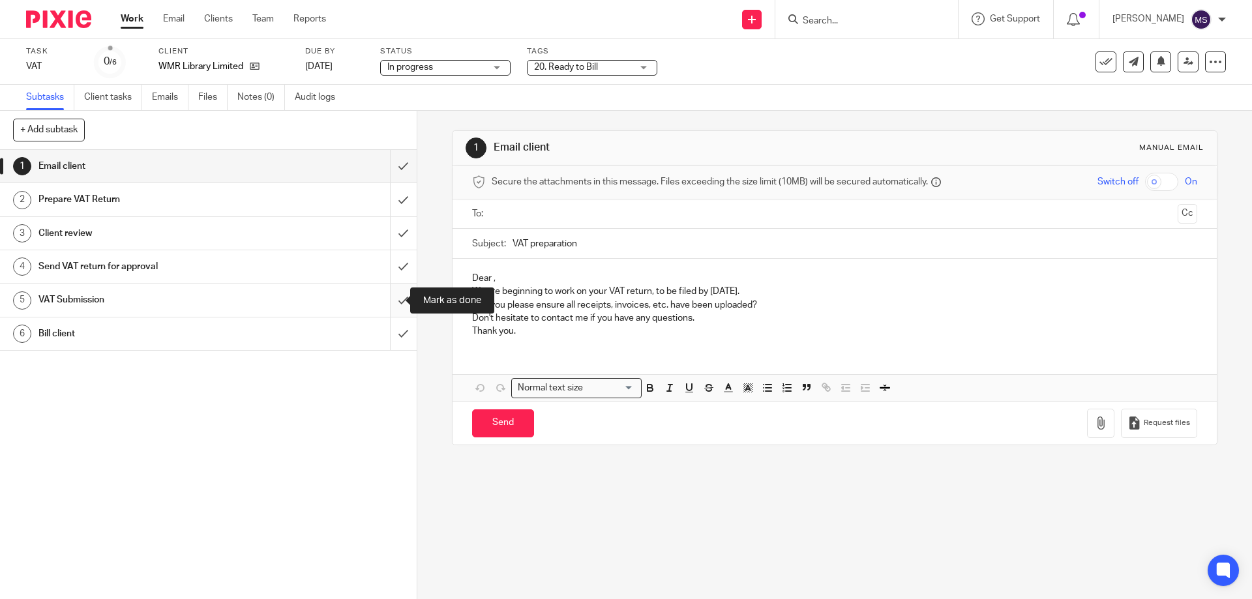
click at [386, 303] on input "submit" at bounding box center [208, 300] width 417 height 33
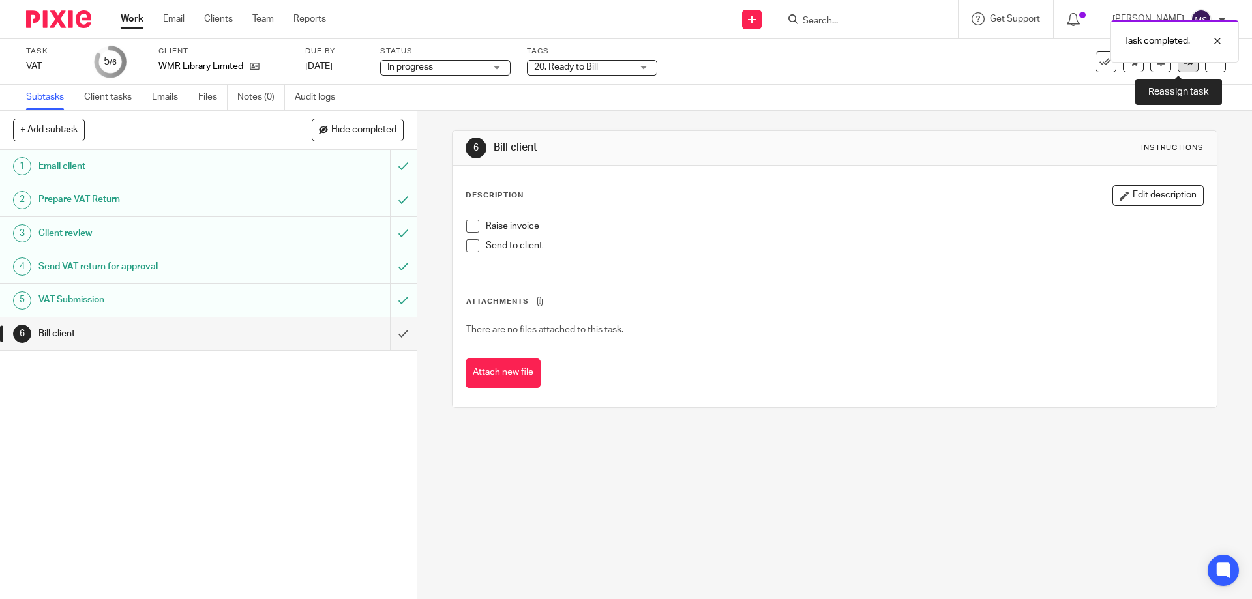
click at [1178, 70] on link at bounding box center [1188, 62] width 21 height 21
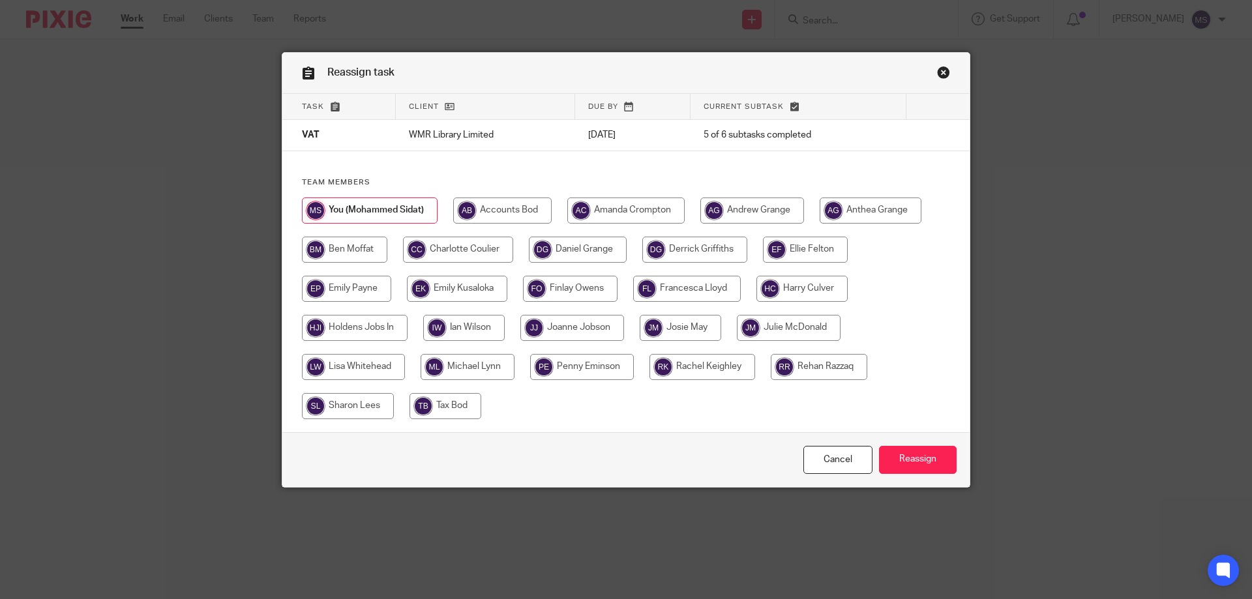
click at [606, 212] on input "radio" at bounding box center [625, 211] width 117 height 26
radio input "true"
click at [912, 455] on input "Reassign" at bounding box center [918, 460] width 78 height 28
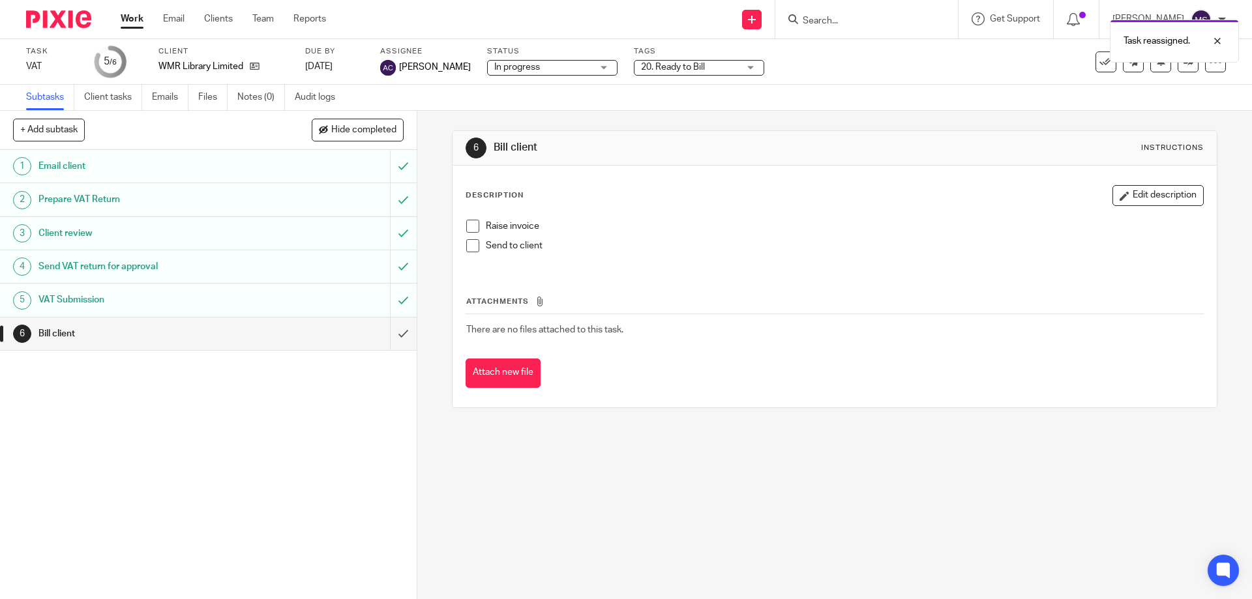
click at [136, 22] on link "Work" at bounding box center [132, 18] width 23 height 13
